Goal: Book appointment/travel/reservation

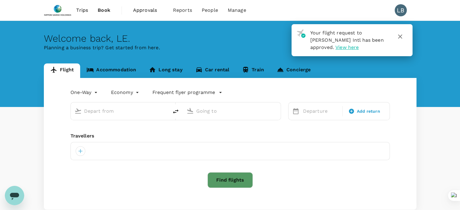
type input "roundtrip"
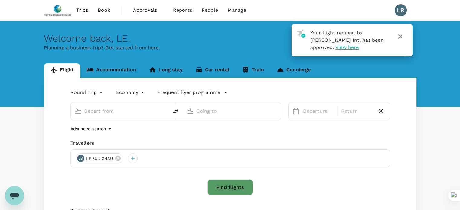
type input "Tan Son Nhat Intl (SGN)"
type input "[GEOGRAPHIC_DATA], [GEOGRAPHIC_DATA] (any)"
click at [116, 68] on link "Accommodation" at bounding box center [111, 70] width 62 height 15
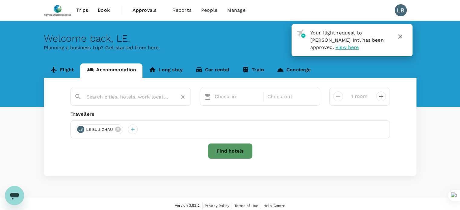
click at [122, 98] on input "text" at bounding box center [127, 96] width 83 height 9
paste input "Sancrest Residence Deltamas"
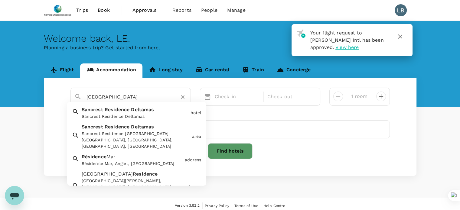
scroll to position [0, 7]
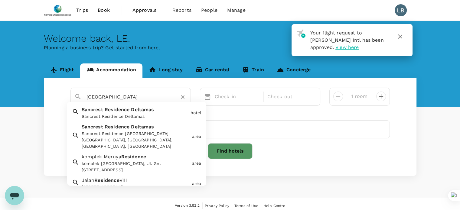
click at [128, 109] on span "Residence" at bounding box center [117, 110] width 25 height 6
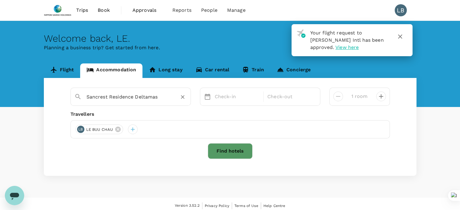
type input "Sancrest Residence Deltamas"
click at [231, 154] on button "Find hotels" at bounding box center [230, 151] width 45 height 16
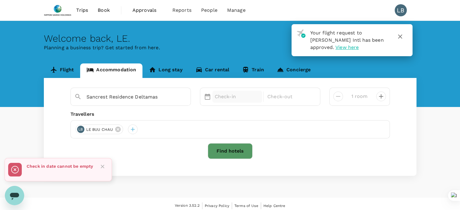
click at [227, 100] on p "Check-in" at bounding box center [237, 96] width 45 height 7
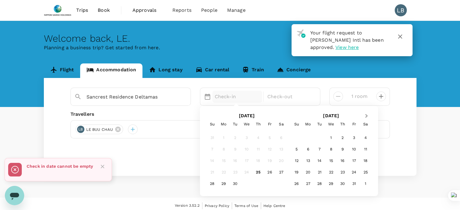
click at [366, 116] on span "Next Month" at bounding box center [366, 116] width 0 height 7
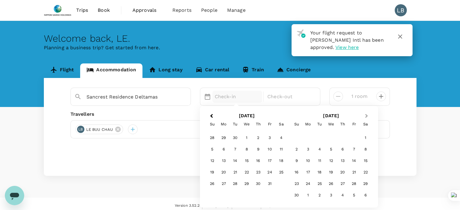
click at [366, 115] on span "Next Month" at bounding box center [366, 116] width 0 height 7
click at [212, 172] on div "16" at bounding box center [211, 172] width 11 height 11
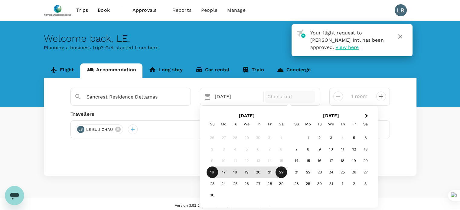
click at [280, 172] on div "22" at bounding box center [280, 172] width 11 height 11
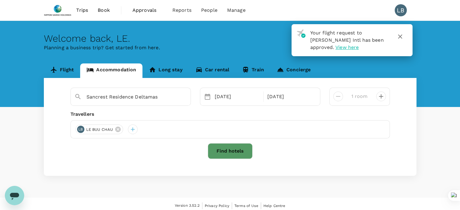
click at [224, 153] on button "Find hotels" at bounding box center [230, 151] width 45 height 16
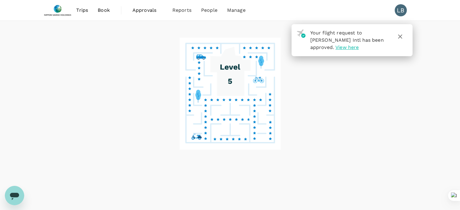
click at [399, 37] on icon "button" at bounding box center [400, 36] width 4 height 4
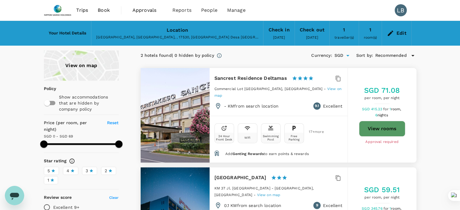
click at [313, 130] on span "17 + more" at bounding box center [313, 132] width 9 height 4
click at [318, 87] on span "View on map" at bounding box center [277, 92] width 127 height 11
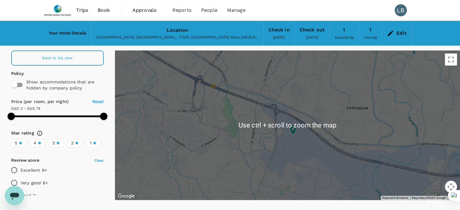
scroll to position [24, 0]
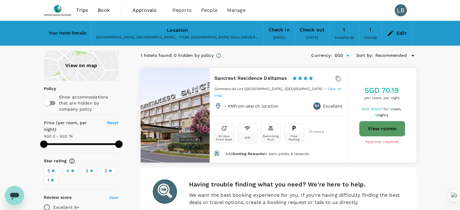
click at [312, 130] on span "17 + more" at bounding box center [313, 132] width 9 height 4
click at [232, 77] on h6 "Sancrest Residence Deltamas" at bounding box center [250, 78] width 73 height 8
click at [186, 115] on div at bounding box center [175, 115] width 69 height 95
click at [258, 136] on div "24 Hour Front Desk Wifi Swimming Pool Free Parking 17 + more" at bounding box center [278, 133] width 138 height 35
click at [305, 152] on span "Add Genting Rewards to earn points & rewards" at bounding box center [266, 154] width 83 height 4
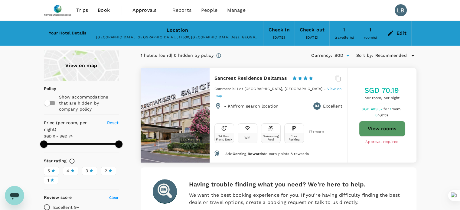
click at [305, 129] on div "24 Hour Front Desk Wifi Swimming Pool Free Parking 17 + more" at bounding box center [278, 132] width 128 height 22
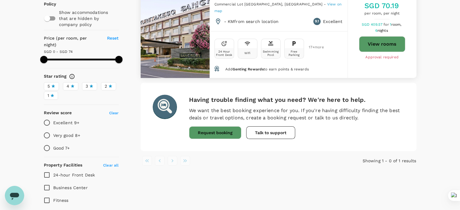
scroll to position [121, 0]
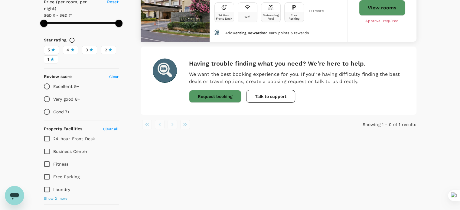
type input "74"
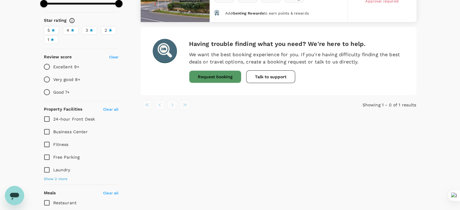
scroll to position [151, 0]
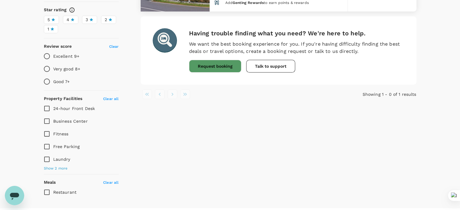
click at [62, 166] on span "Show 2 more" at bounding box center [56, 169] width 24 height 6
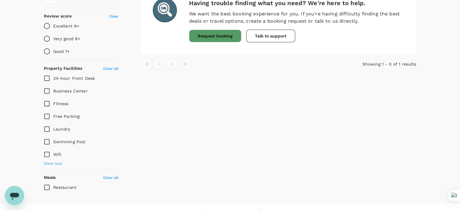
scroll to position [183, 0]
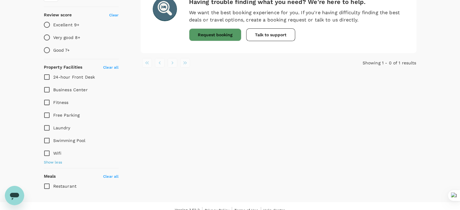
click at [46, 180] on input "Restaurant" at bounding box center [47, 186] width 13 height 13
checkbox input "true"
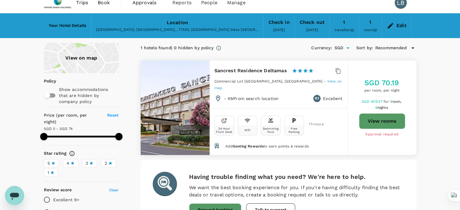
scroll to position [1, 0]
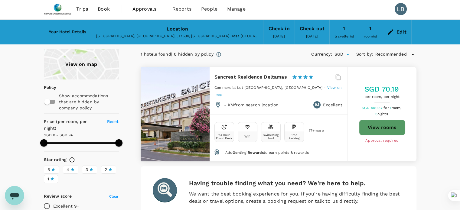
click at [277, 151] on span "Add Genting Rewards to earn points & rewards" at bounding box center [266, 153] width 83 height 4
click at [388, 86] on h5 "SGD 70.19" at bounding box center [381, 89] width 35 height 10
click at [378, 124] on button "View rooms" at bounding box center [382, 128] width 46 height 16
click at [218, 102] on icon at bounding box center [218, 105] width 4 height 6
click at [247, 102] on p "- KM from search location" at bounding box center [251, 105] width 55 height 6
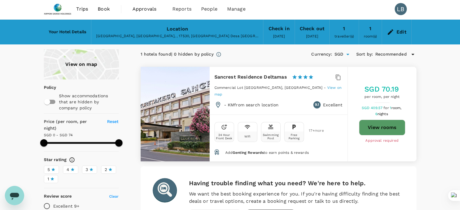
type input "74"
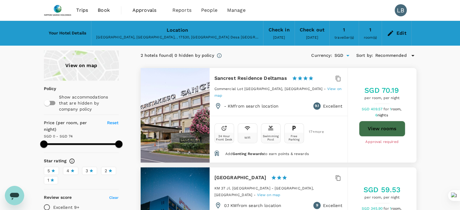
click at [395, 127] on button "View rooms" at bounding box center [382, 129] width 46 height 16
type input "74"
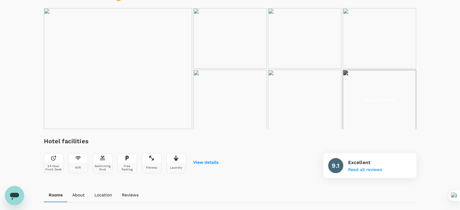
scroll to position [91, 0]
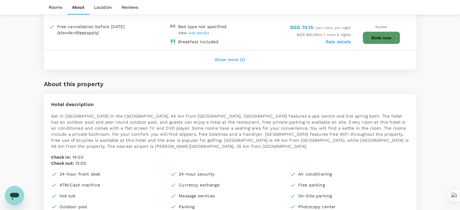
scroll to position [302, 0]
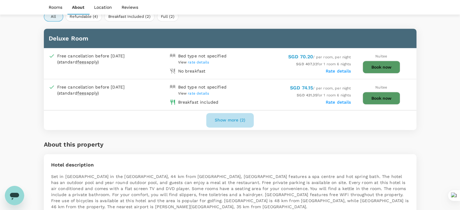
click at [230, 118] on button "Show more (2)" at bounding box center [229, 120] width 47 height 15
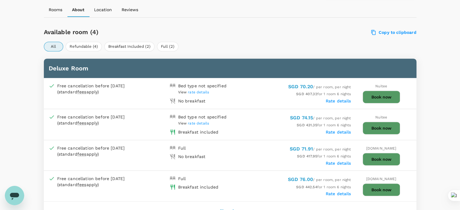
scroll to position [272, 0]
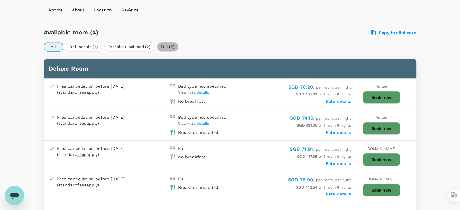
click at [166, 45] on button "Full (2)" at bounding box center [167, 47] width 21 height 10
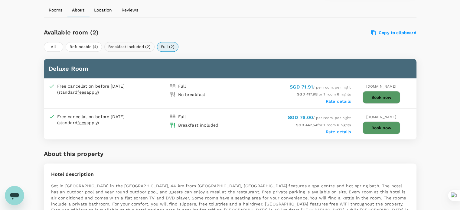
click at [131, 44] on button "Breakfast Included (2)" at bounding box center [129, 47] width 50 height 10
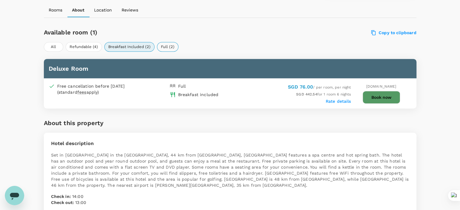
click at [168, 47] on button "Full (2)" at bounding box center [167, 47] width 21 height 10
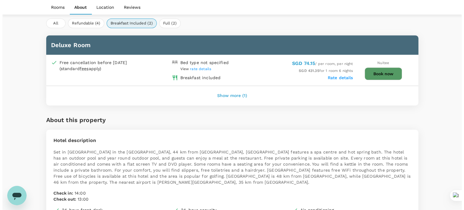
scroll to position [302, 0]
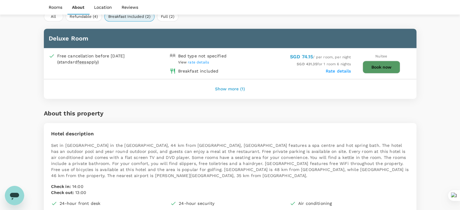
click at [238, 88] on button "Show more (1)" at bounding box center [229, 89] width 47 height 15
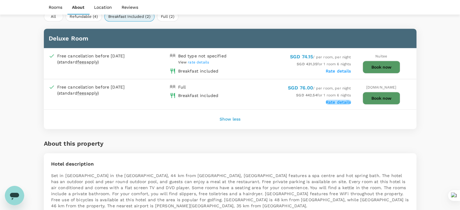
click at [335, 101] on label "Rate details" at bounding box center [338, 102] width 25 height 5
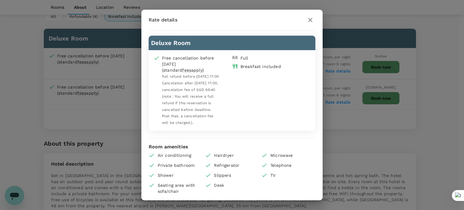
scroll to position [39, 0]
click at [310, 20] on icon "button" at bounding box center [310, 19] width 7 height 7
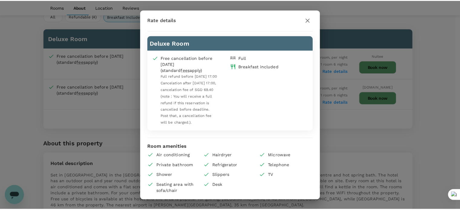
scroll to position [0, 0]
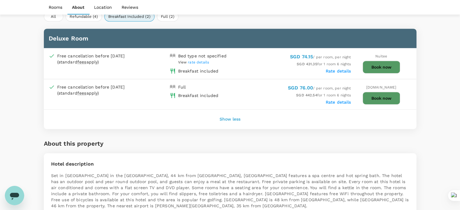
click at [339, 69] on label "Rate details" at bounding box center [338, 71] width 25 height 5
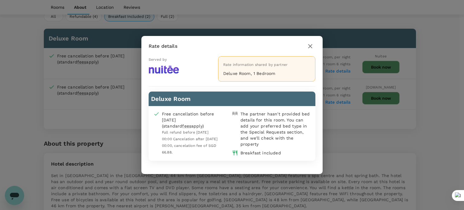
click at [256, 139] on div "The partner hasn't provided bed details for this room. You can add your preferr…" at bounding box center [276, 129] width 70 height 36
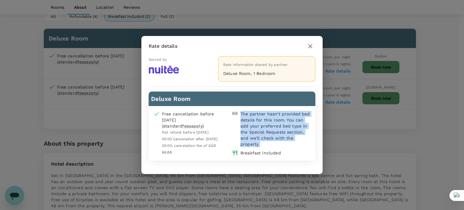
click at [256, 139] on div "The partner hasn't provided bed details for this room. You can add your preferr…" at bounding box center [276, 129] width 70 height 36
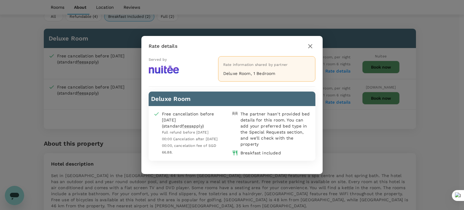
click at [309, 44] on icon "button" at bounding box center [310, 46] width 7 height 7
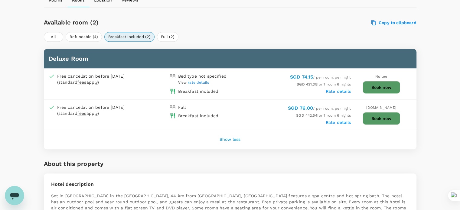
scroll to position [272, 0]
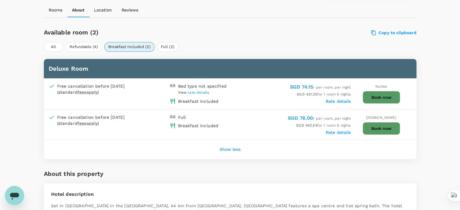
click at [176, 115] on div "Full" at bounding box center [181, 116] width 10 height 8
click at [178, 115] on div "Full" at bounding box center [182, 117] width 8 height 6
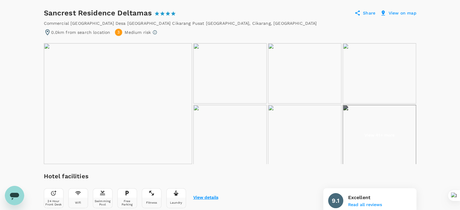
scroll to position [0, 0]
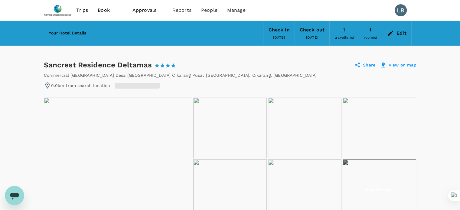
click at [125, 118] on img at bounding box center [118, 158] width 148 height 121
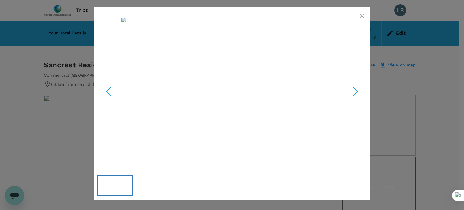
click at [357, 91] on icon "Next Slide" at bounding box center [355, 91] width 18 height 18
click at [360, 14] on icon "button" at bounding box center [362, 16] width 4 height 4
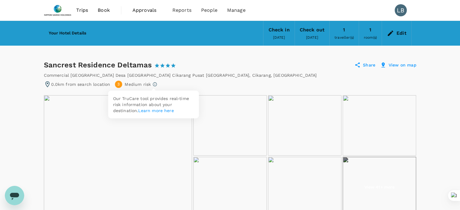
click at [153, 84] on icon at bounding box center [154, 84] width 5 height 5
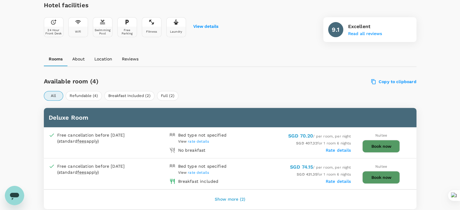
scroll to position [242, 0]
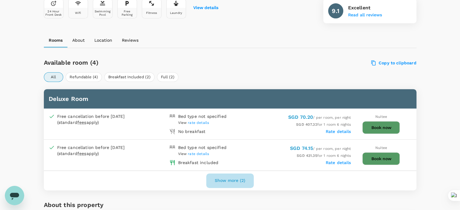
click at [232, 177] on button "Show more (2)" at bounding box center [229, 180] width 47 height 15
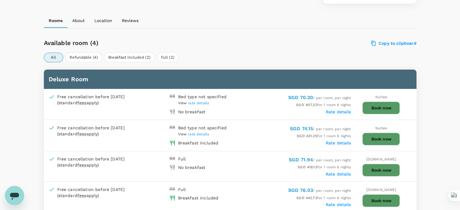
scroll to position [272, 0]
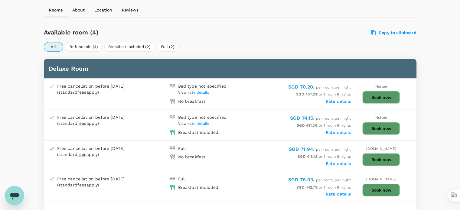
click at [200, 122] on span "rate details" at bounding box center [198, 124] width 21 height 4
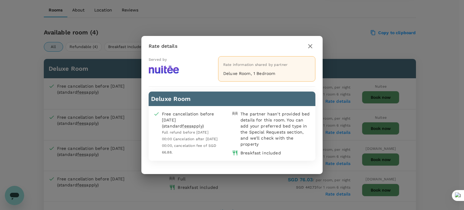
click at [312, 46] on icon "button" at bounding box center [310, 46] width 7 height 7
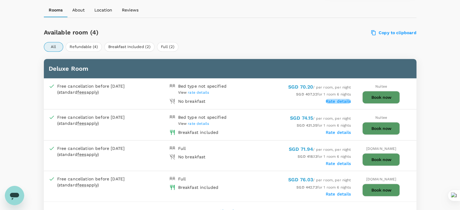
click at [333, 100] on label "Rate details" at bounding box center [338, 101] width 25 height 5
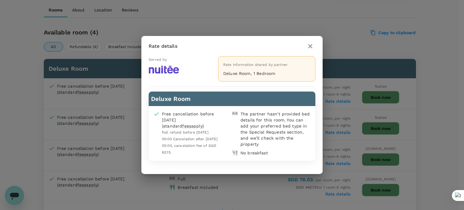
click at [311, 47] on icon "button" at bounding box center [310, 46] width 4 height 4
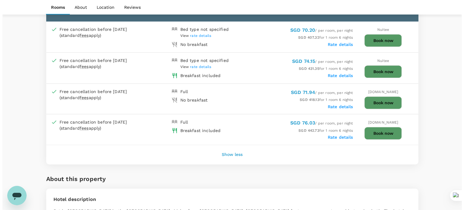
scroll to position [332, 0]
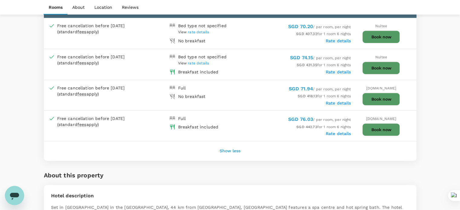
click at [336, 101] on label "Rate details" at bounding box center [338, 103] width 25 height 5
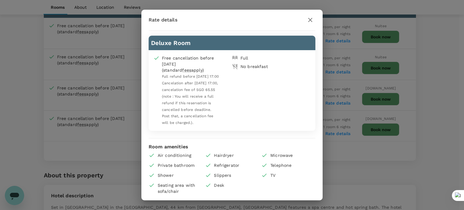
scroll to position [0, 0]
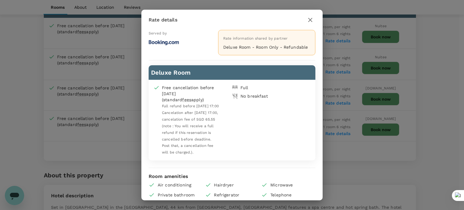
click at [312, 20] on icon "button" at bounding box center [310, 19] width 7 height 7
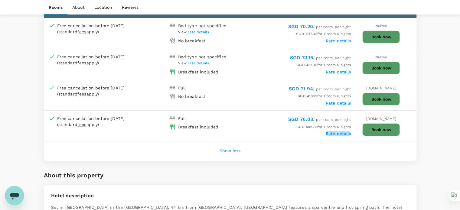
click at [333, 131] on label "Rate details" at bounding box center [338, 133] width 25 height 5
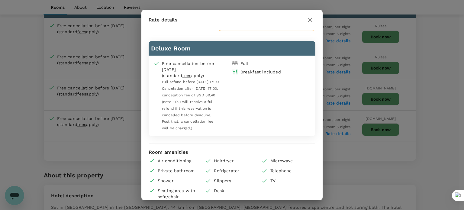
scroll to position [39, 0]
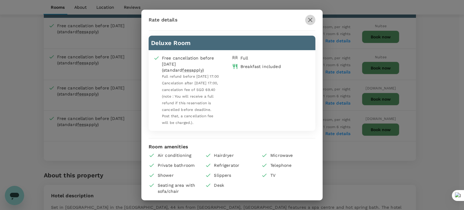
click at [312, 18] on icon "button" at bounding box center [310, 20] width 4 height 4
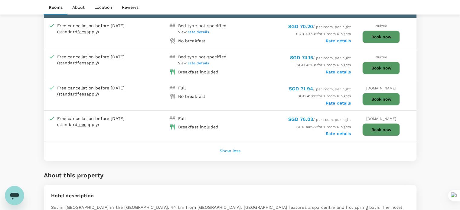
click at [333, 131] on label "Rate details" at bounding box center [338, 133] width 25 height 5
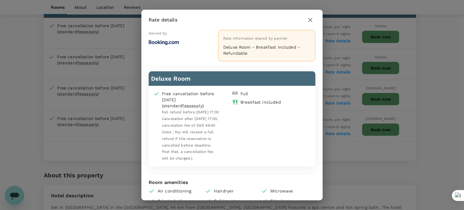
click at [310, 20] on icon "button" at bounding box center [310, 20] width 4 height 4
